Goal: Task Accomplishment & Management: Complete application form

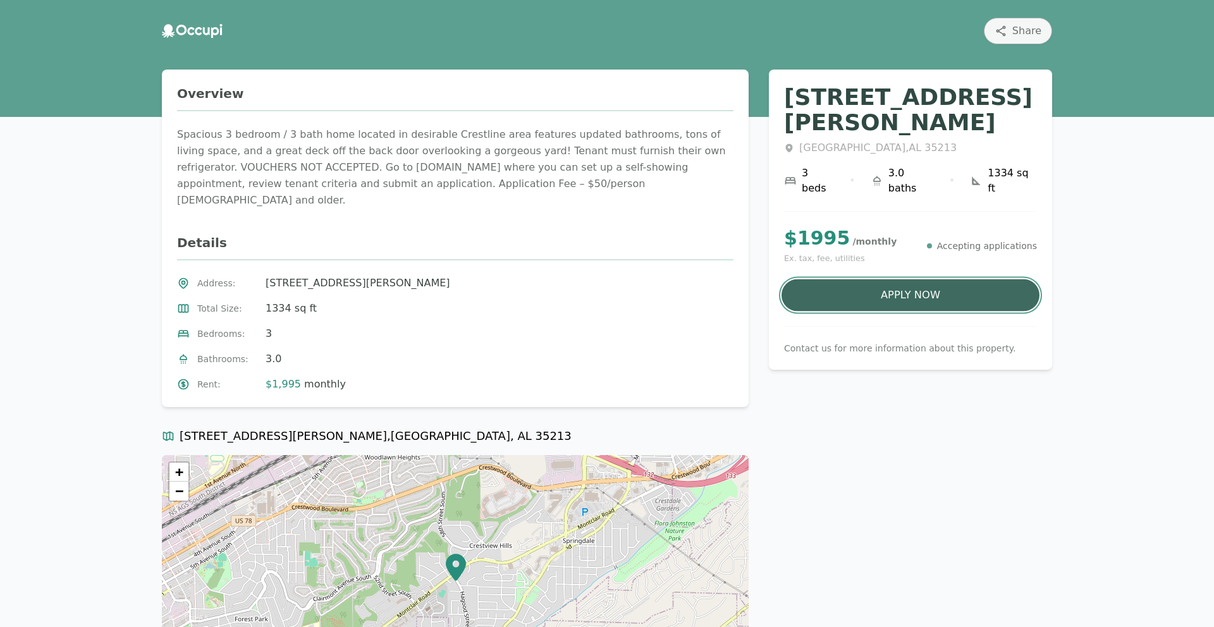
click at [903, 279] on button "Apply Now" at bounding box center [910, 295] width 258 height 32
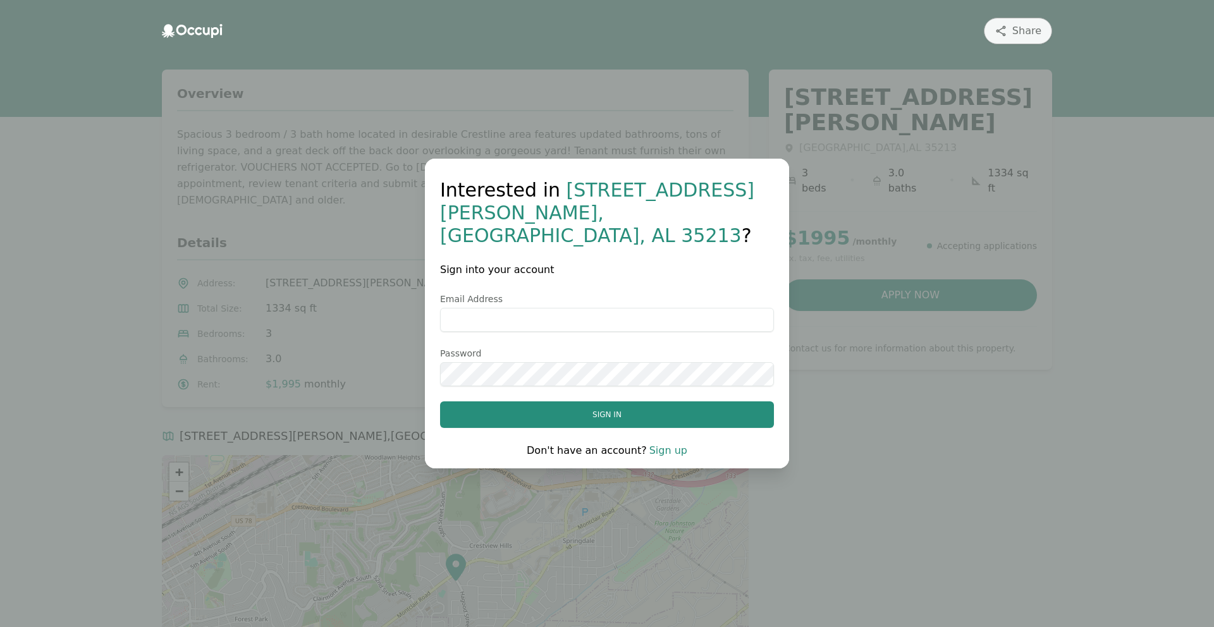
click at [943, 293] on div "Interested in [STREET_ADDRESS][PERSON_NAME] ? Sign into your account Email Addr…" at bounding box center [607, 313] width 1214 height 627
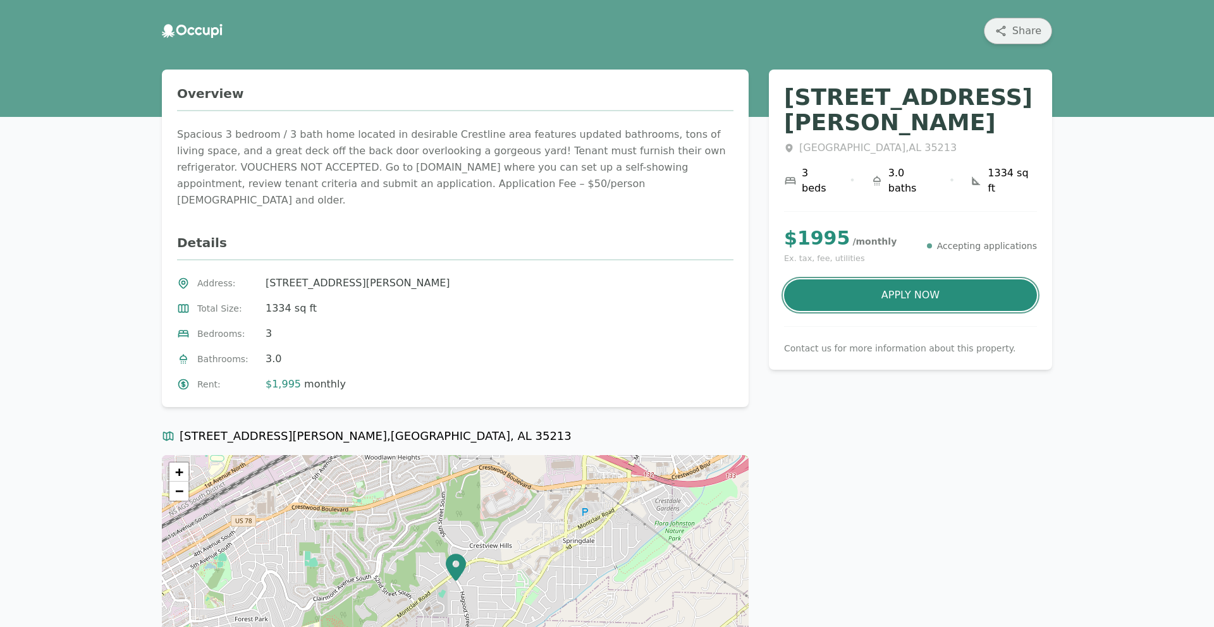
click at [1018, 38] on span "Share" at bounding box center [1026, 30] width 29 height 15
click at [889, 0] on div "Share [STREET_ADDRESS][PERSON_NAME] 3 beds • 3.0 baths • 1334 sq ft $ 1995 / mo…" at bounding box center [607, 389] width 1214 height 779
